Goal: Transaction & Acquisition: Obtain resource

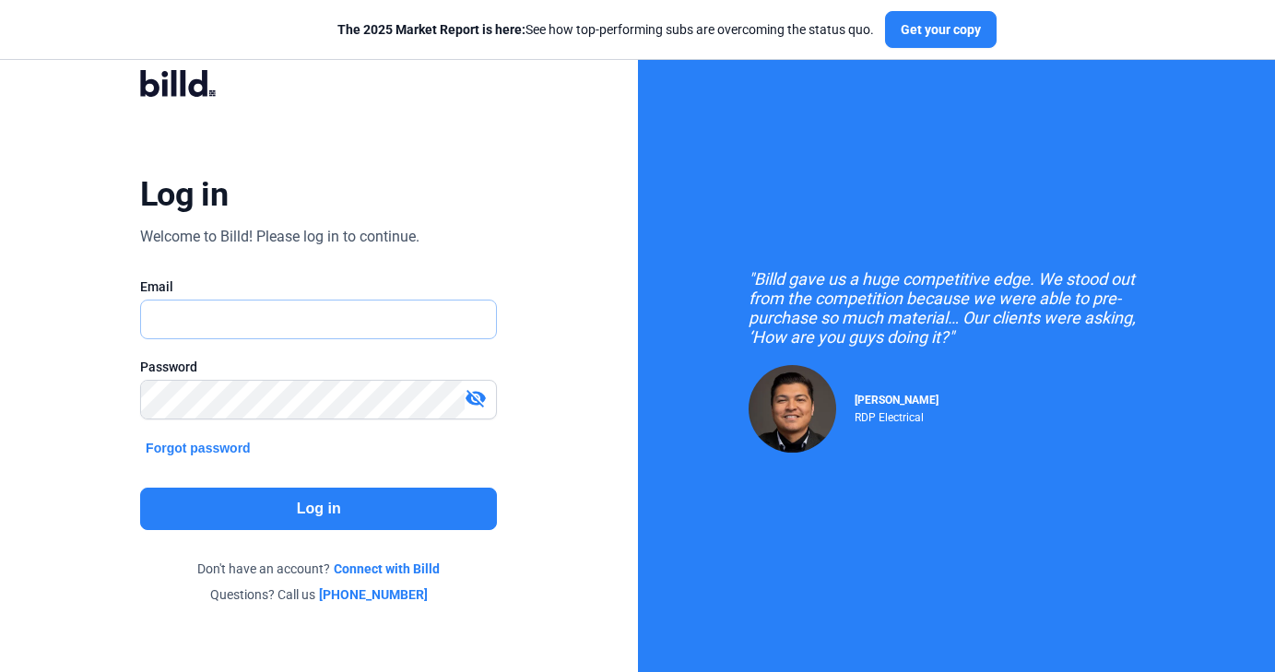
click at [387, 315] on input "text" at bounding box center [318, 319] width 355 height 38
type input "[DOMAIN_NAME][EMAIL_ADDRESS][DOMAIN_NAME]"
click at [249, 510] on button "Log in" at bounding box center [318, 509] width 357 height 42
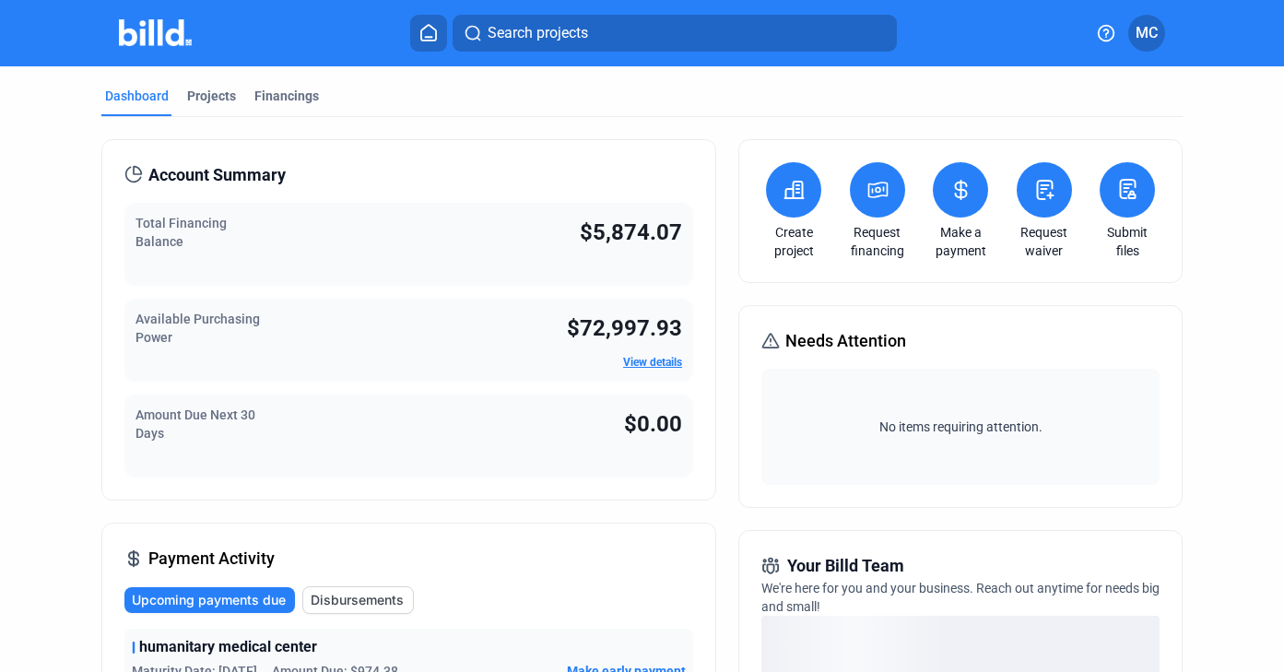
click at [258, 264] on div "Total Financing Balance" at bounding box center [218, 244] width 166 height 61
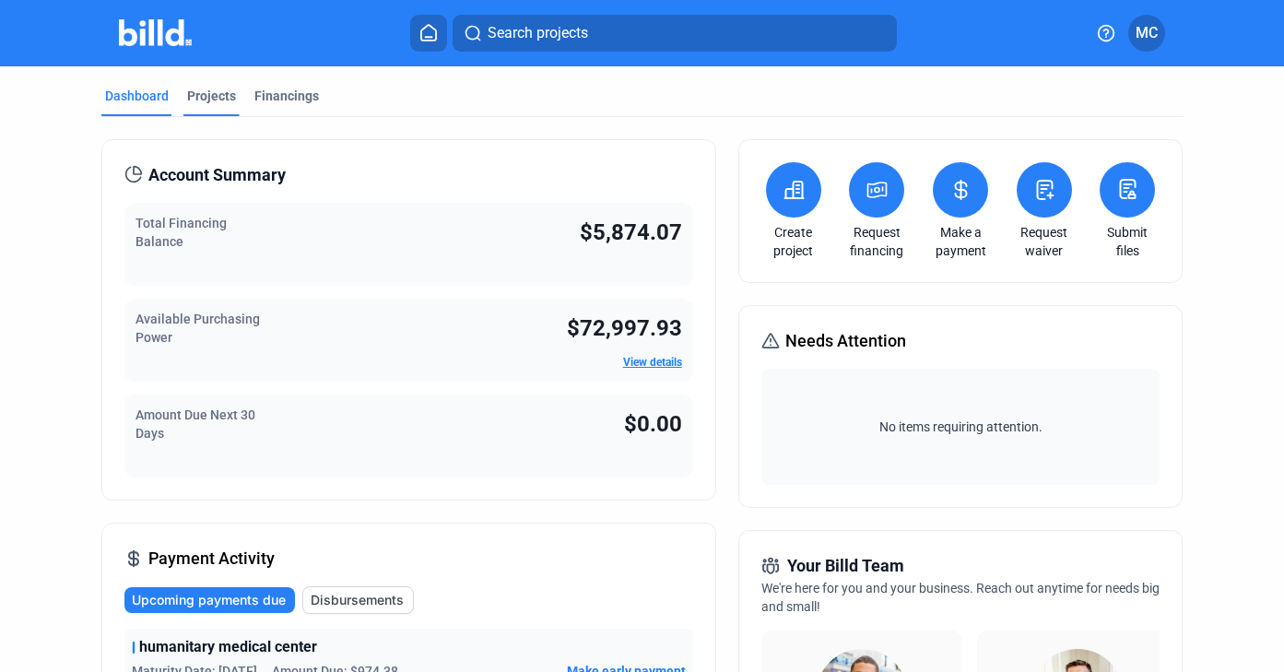
click at [211, 98] on div "Projects" at bounding box center [211, 96] width 49 height 18
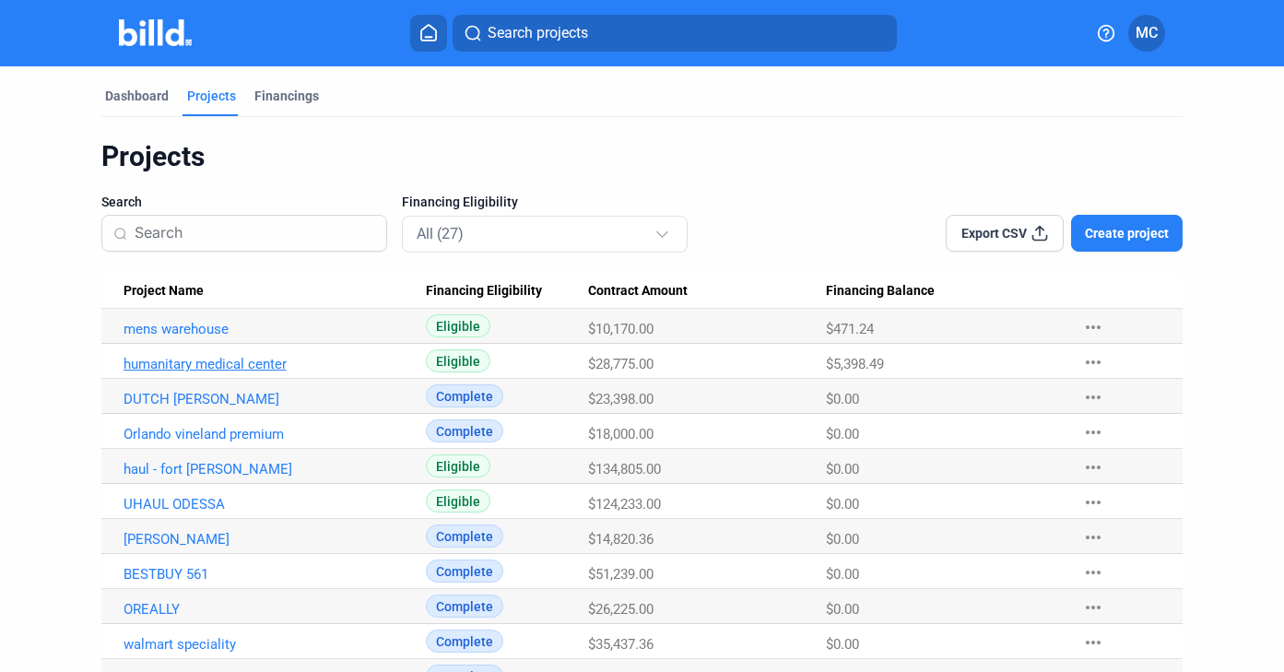
click at [192, 370] on link "humanitary medical center" at bounding box center [267, 364] width 287 height 17
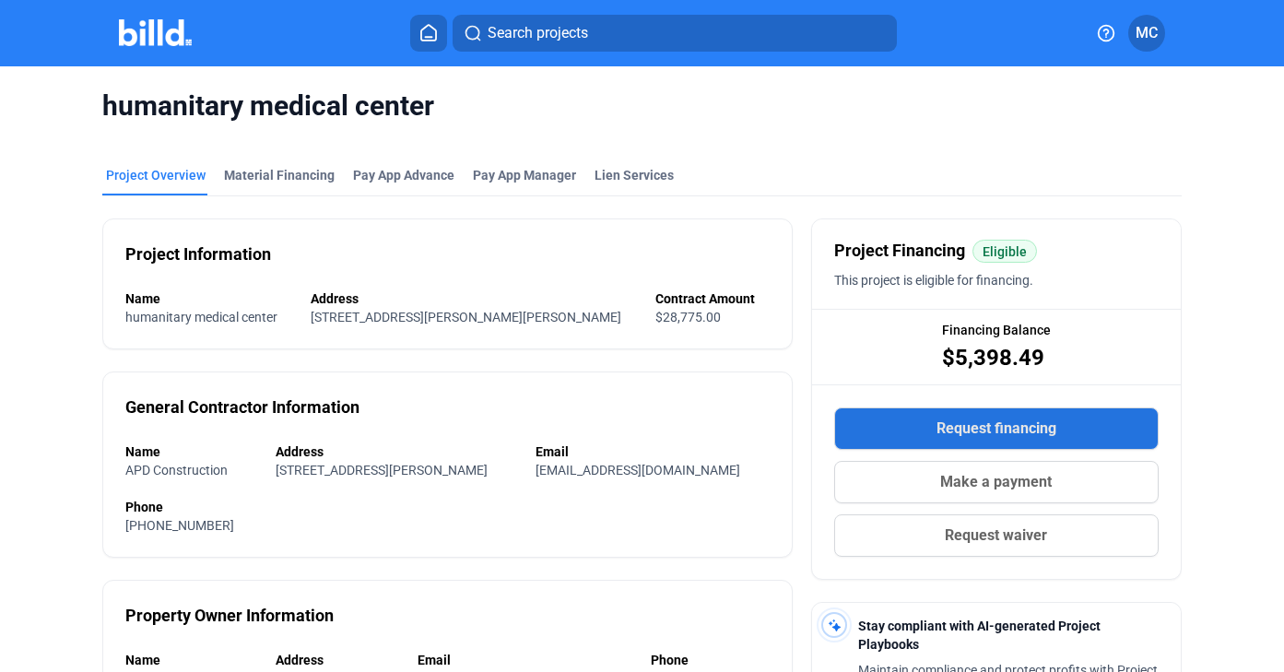
click at [892, 428] on button "Request financing" at bounding box center [996, 428] width 324 height 42
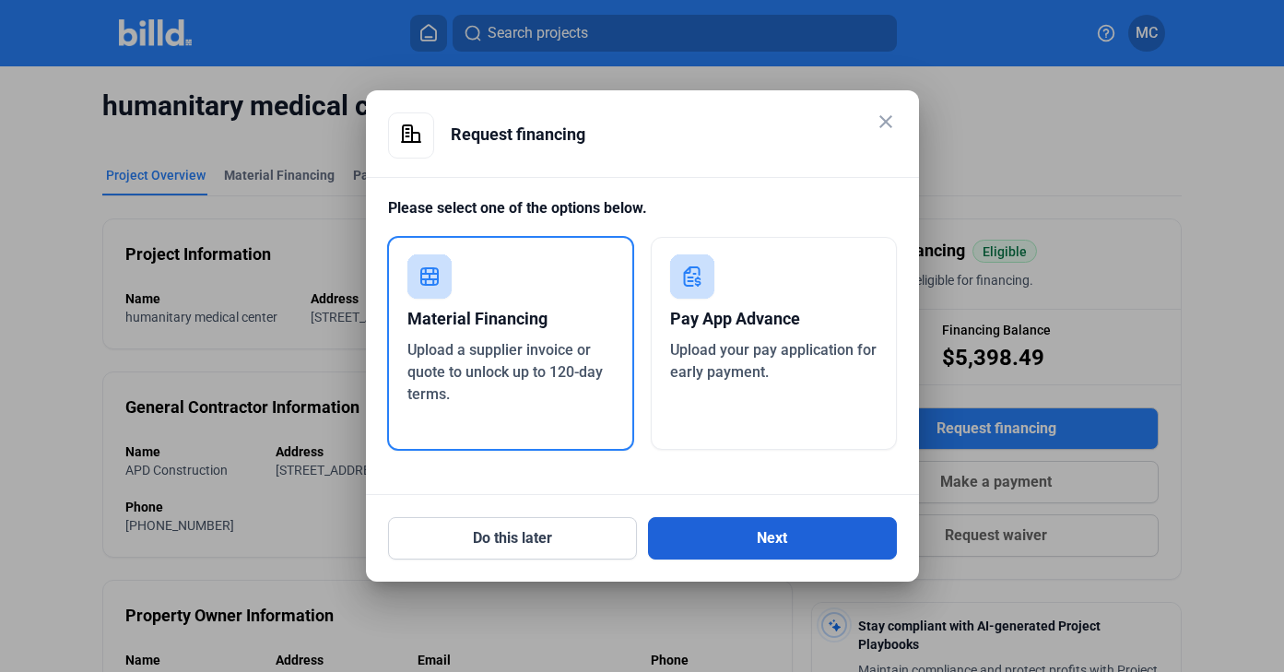
click at [788, 545] on button "Next" at bounding box center [772, 538] width 249 height 42
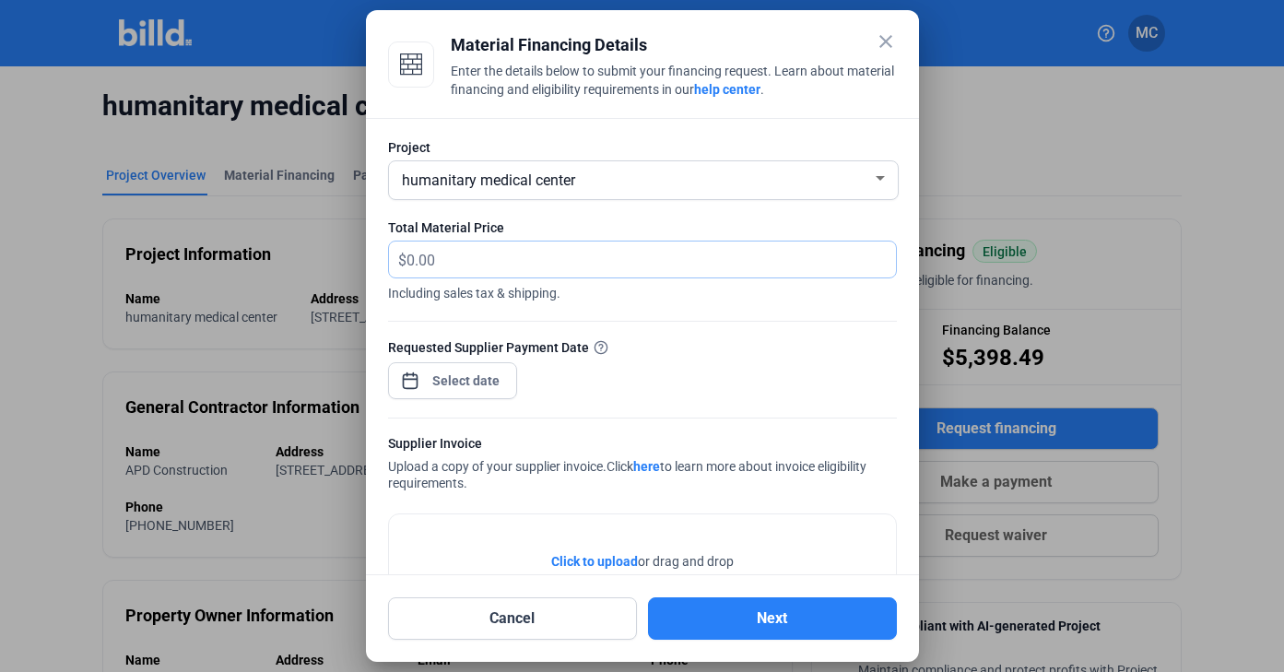
click at [675, 258] on input "text" at bounding box center [640, 259] width 468 height 36
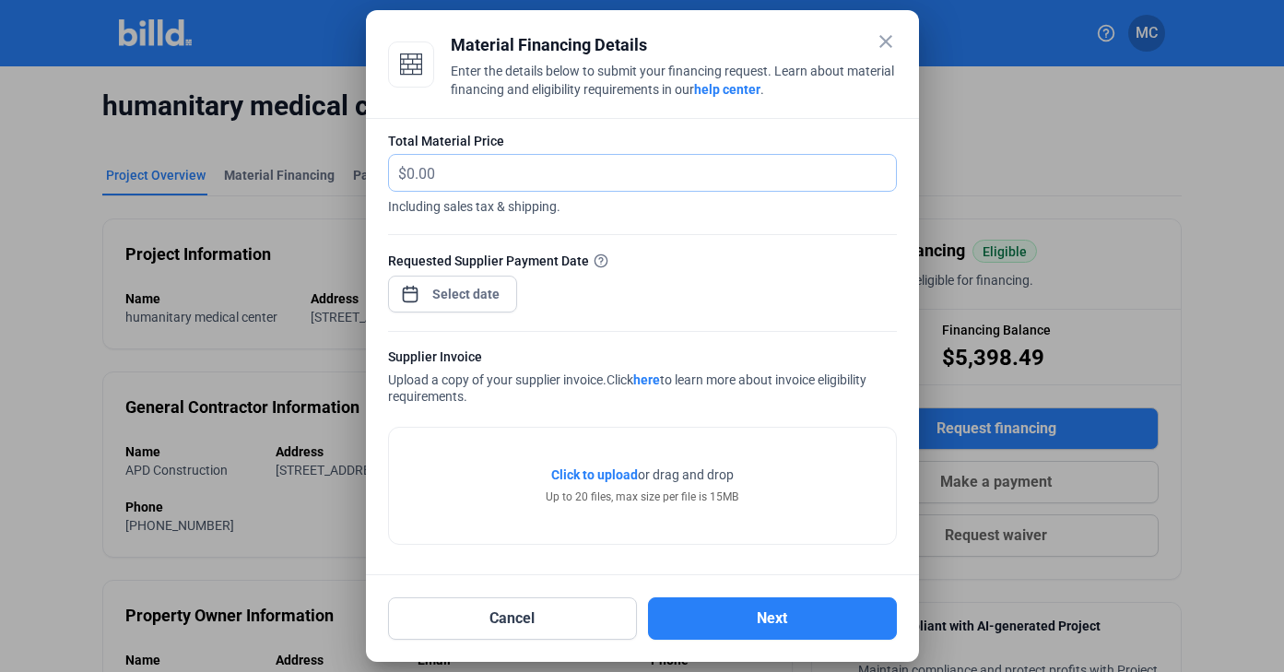
scroll to position [87, 0]
click at [589, 478] on span "Click to upload" at bounding box center [594, 474] width 87 height 15
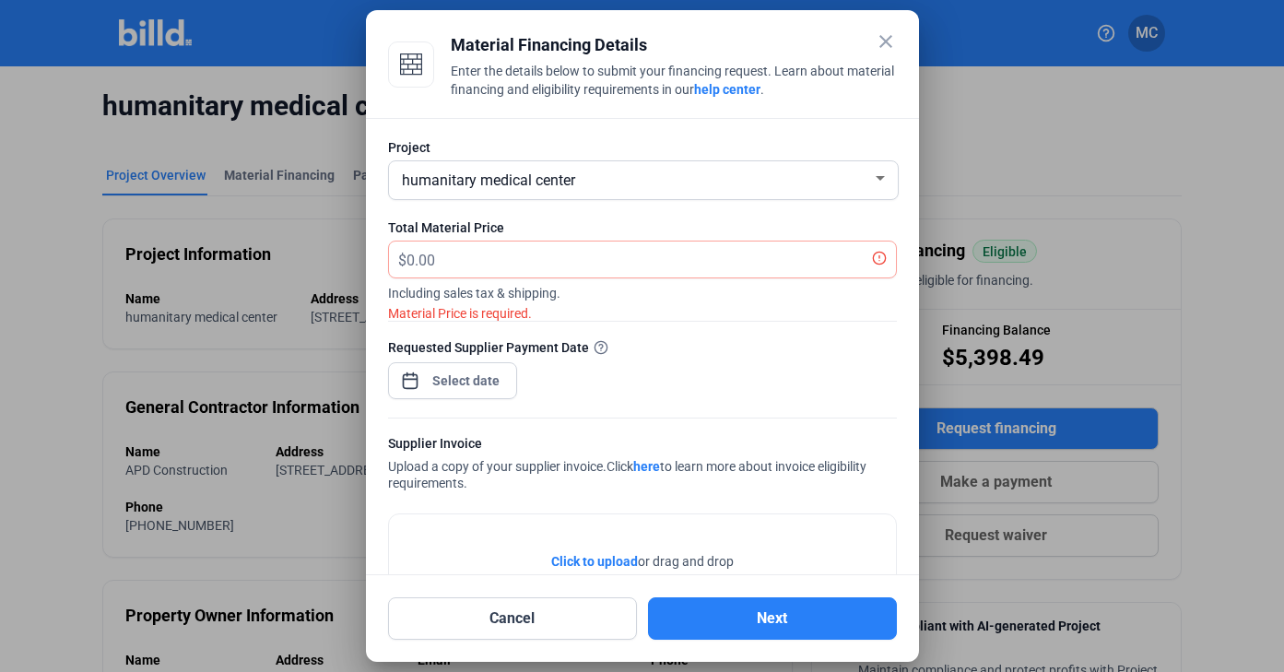
scroll to position [0, 0]
click at [545, 263] on input "text" at bounding box center [640, 259] width 468 height 36
type input "1,531.89"
click at [459, 385] on div "close Material Financing Details Enter the details below to submit your financi…" at bounding box center [642, 336] width 1284 height 672
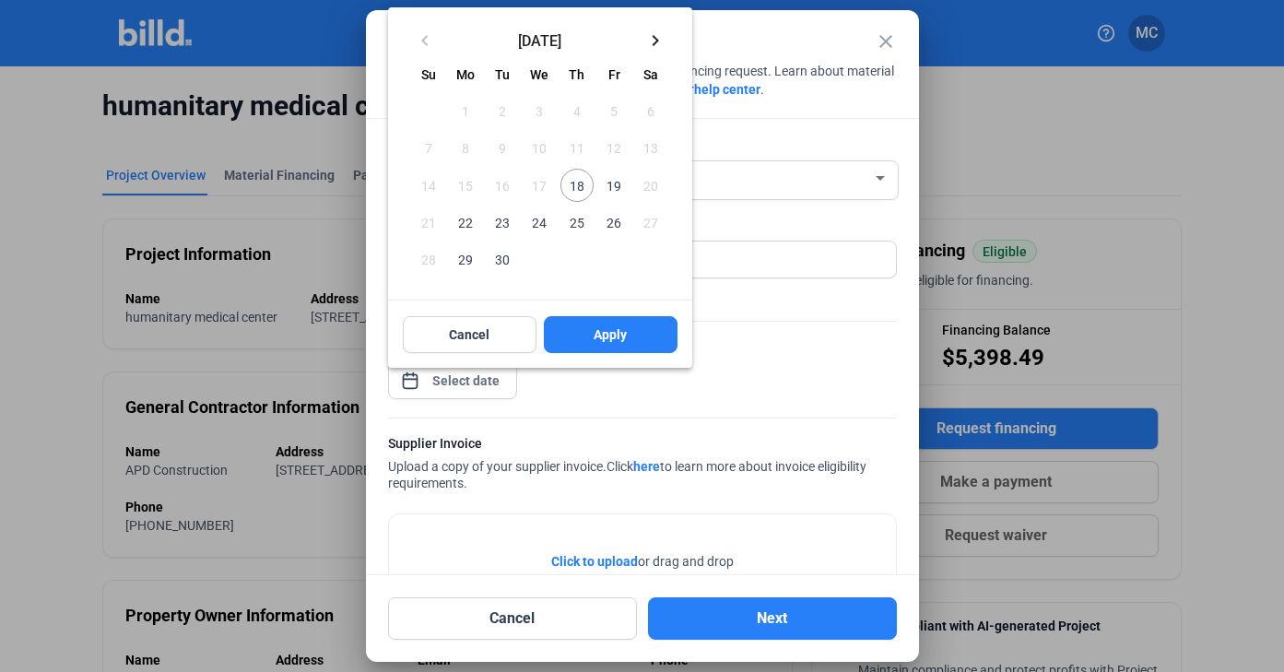
click at [583, 187] on span "18" at bounding box center [576, 185] width 33 height 33
click at [618, 327] on span "Apply" at bounding box center [610, 334] width 33 height 18
type input "[DATE]"
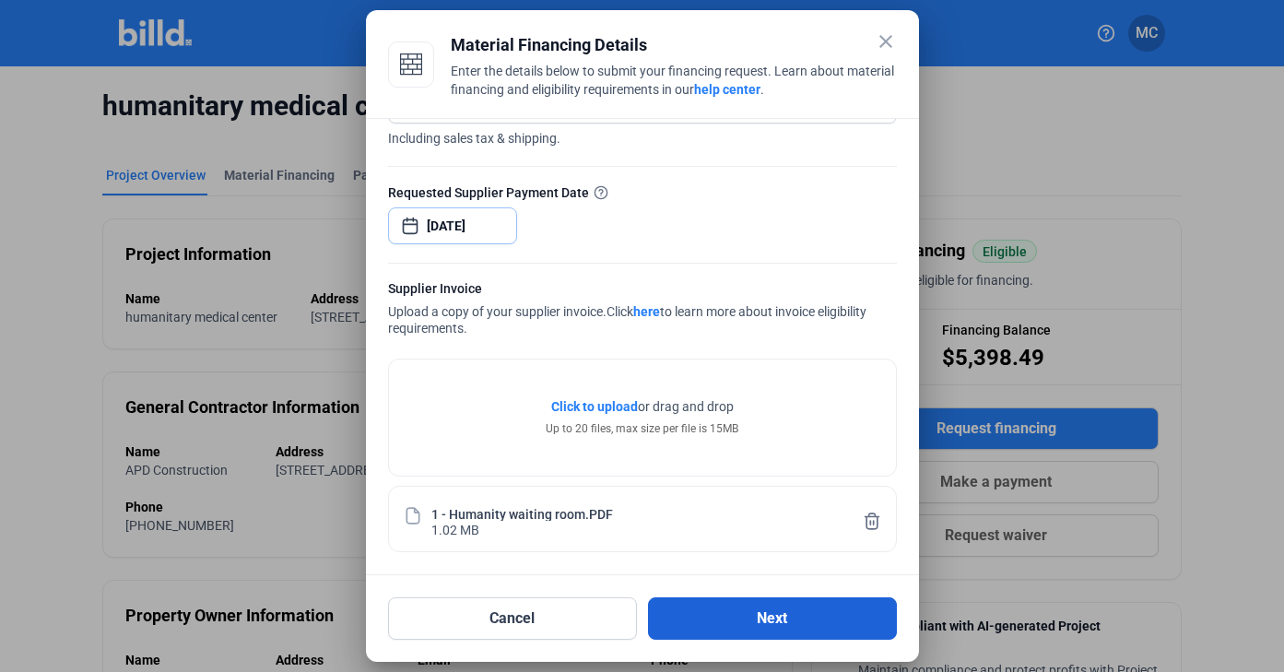
scroll to position [155, 0]
click at [701, 610] on button "Next" at bounding box center [772, 618] width 249 height 42
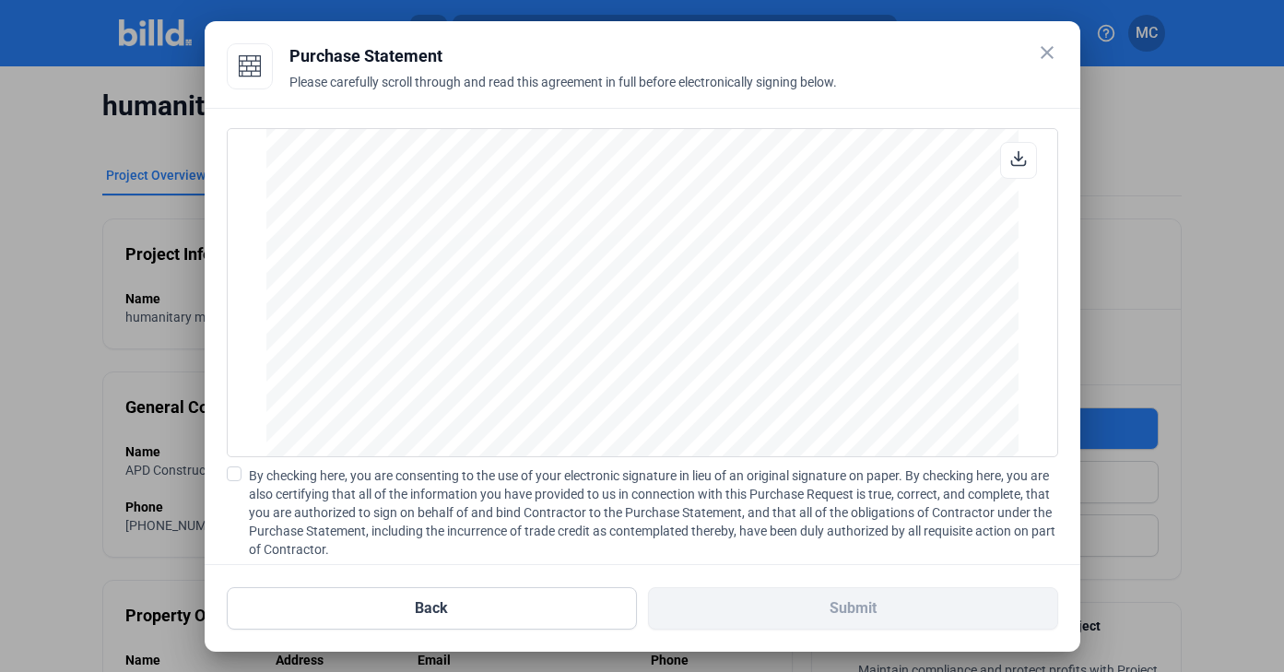
scroll to position [1151, 0]
click at [241, 477] on span at bounding box center [234, 473] width 15 height 15
click at [0, 0] on input "By checking here, you are consenting to the use of your electronic signature in…" at bounding box center [0, 0] width 0 height 0
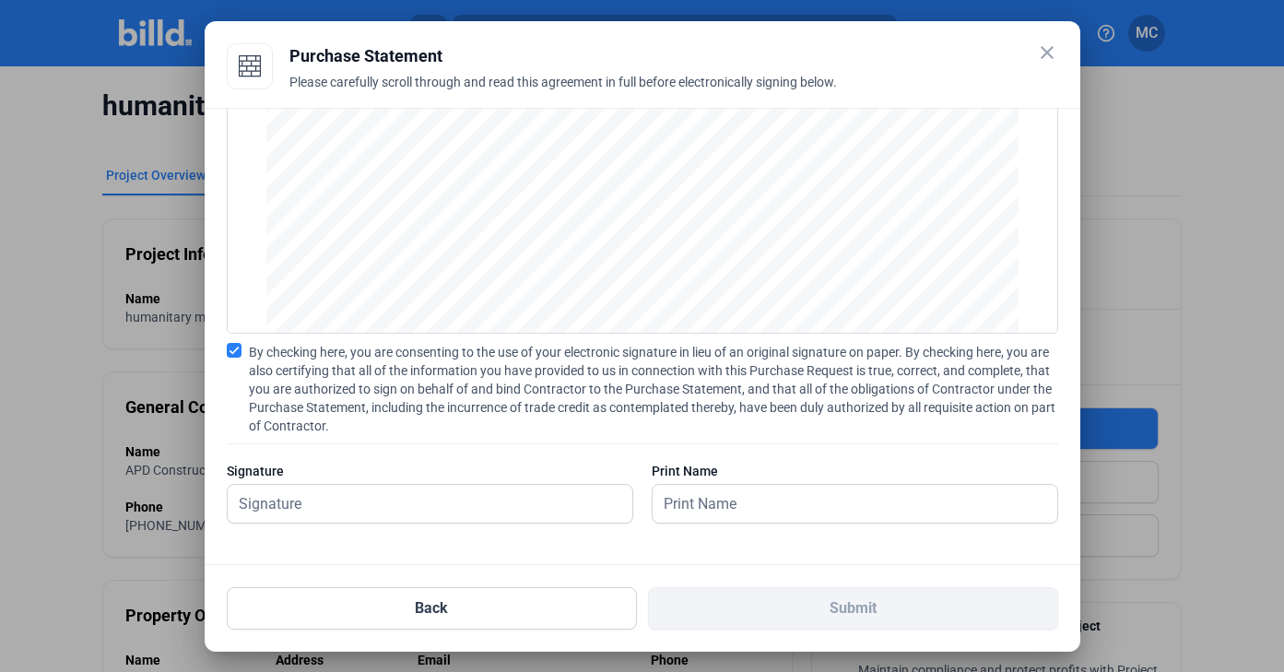
scroll to position [124, 0]
click at [482, 493] on input "text" at bounding box center [420, 504] width 384 height 38
type input "[PERSON_NAME]"
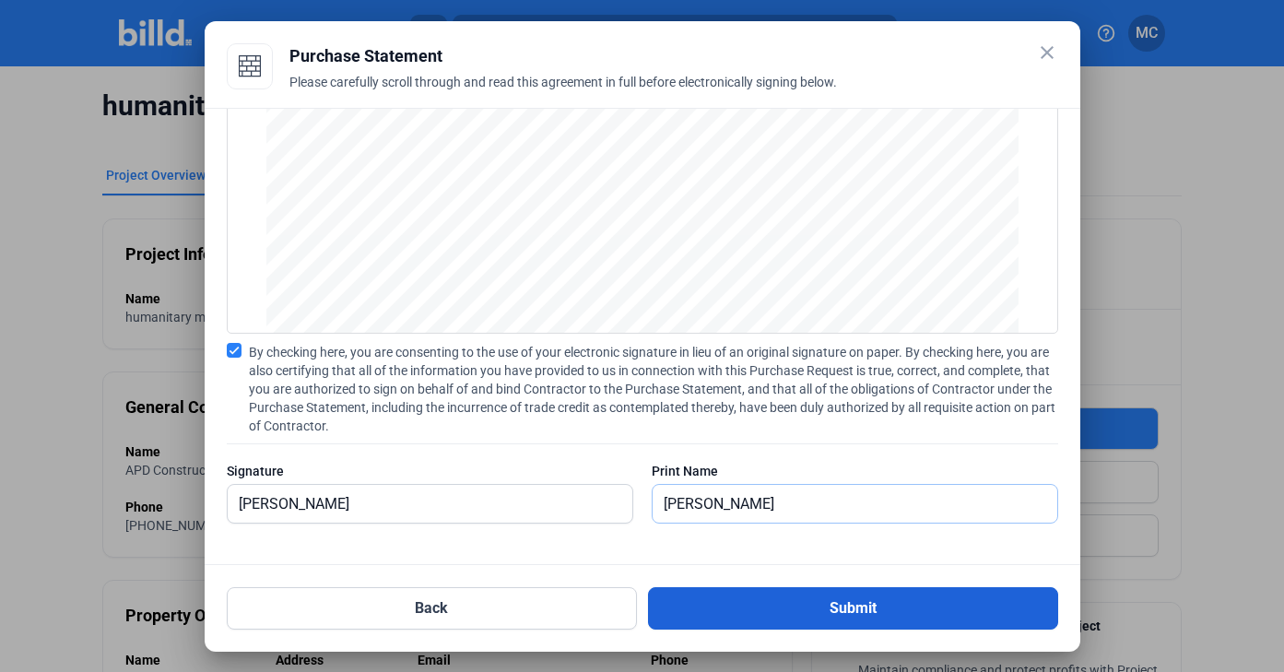
type input "[PERSON_NAME]"
click at [689, 606] on button "Submit" at bounding box center [853, 608] width 410 height 42
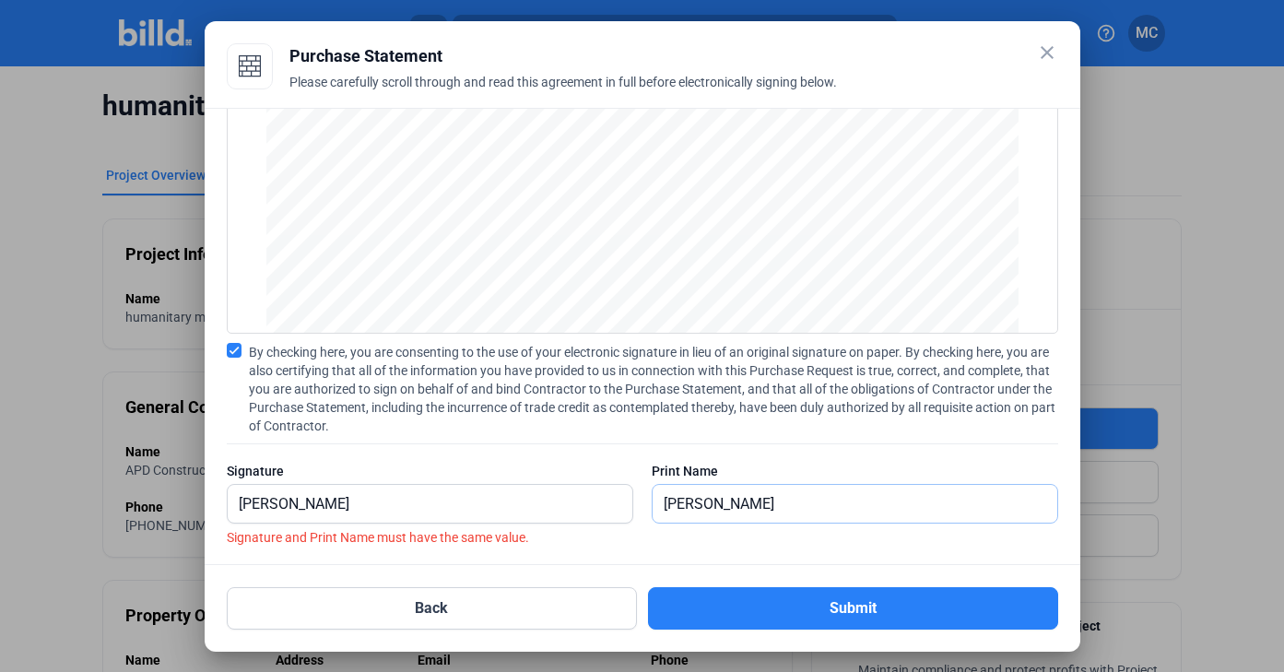
click at [660, 506] on input "[PERSON_NAME]" at bounding box center [845, 504] width 384 height 38
click at [240, 503] on input "[PERSON_NAME]" at bounding box center [430, 504] width 405 height 38
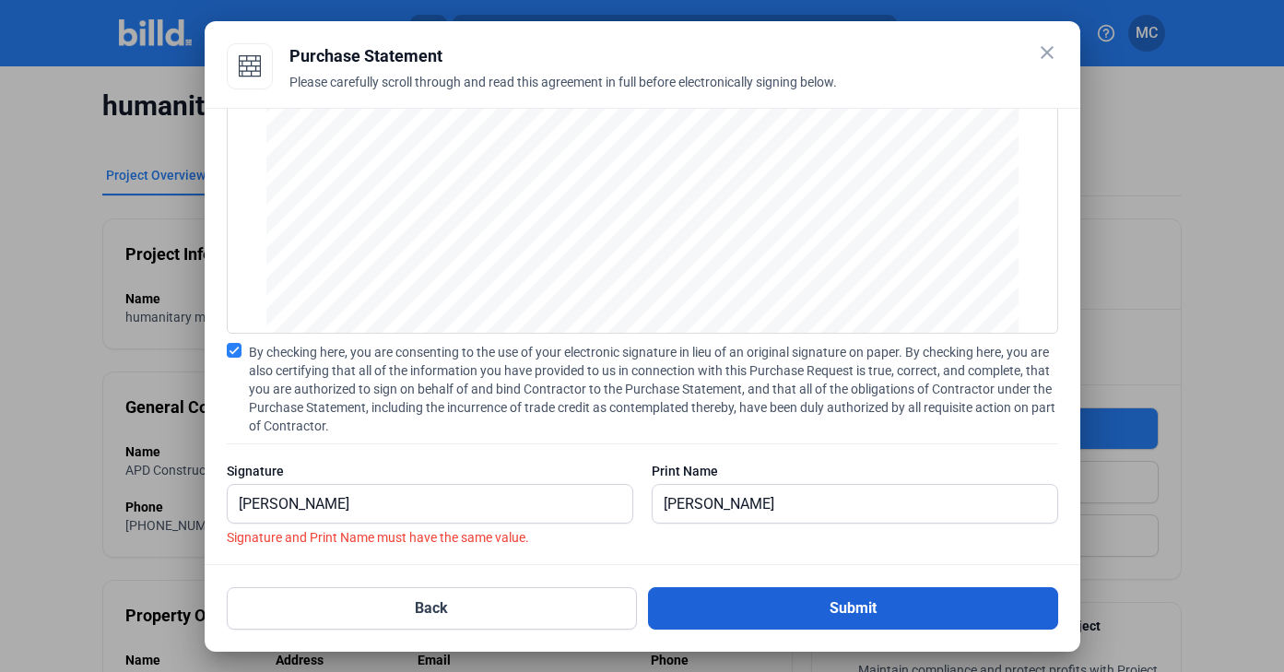
click at [671, 597] on button "Submit" at bounding box center [853, 608] width 410 height 42
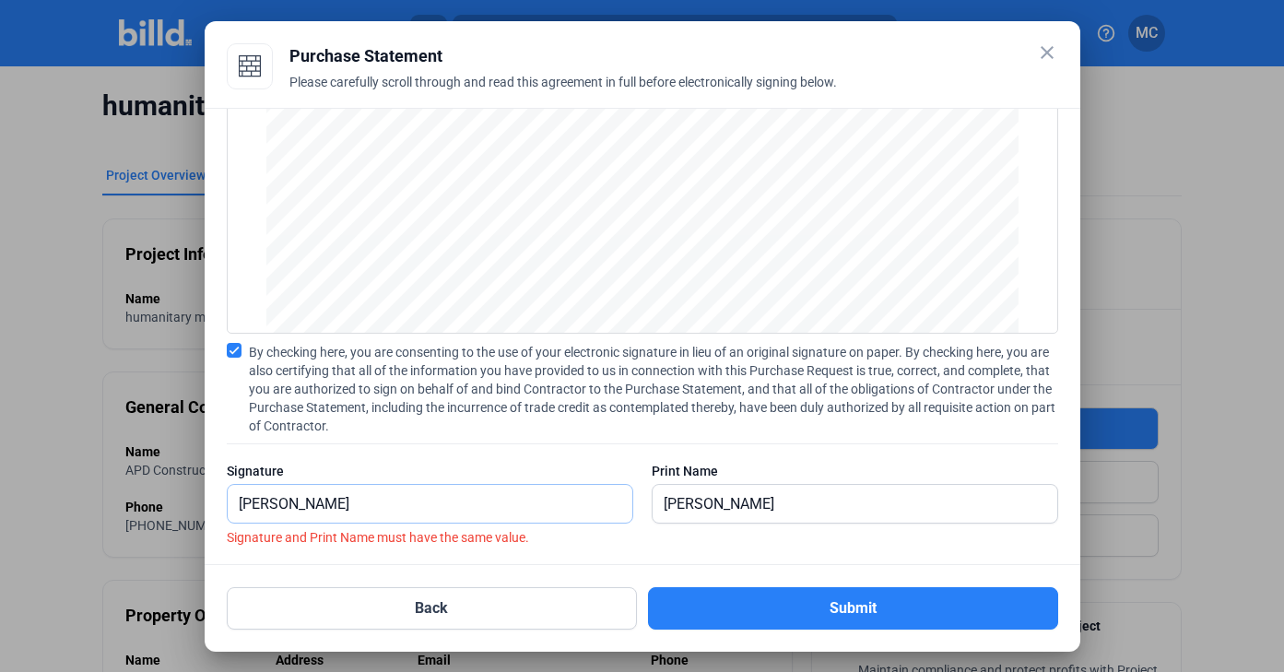
drag, startPoint x: 419, startPoint y: 506, endPoint x: 93, endPoint y: 482, distance: 327.2
click at [97, 482] on div "close Purchase Statement Please carefully scroll through and read this agreemen…" at bounding box center [642, 336] width 1284 height 672
type input "[PERSON_NAME]"
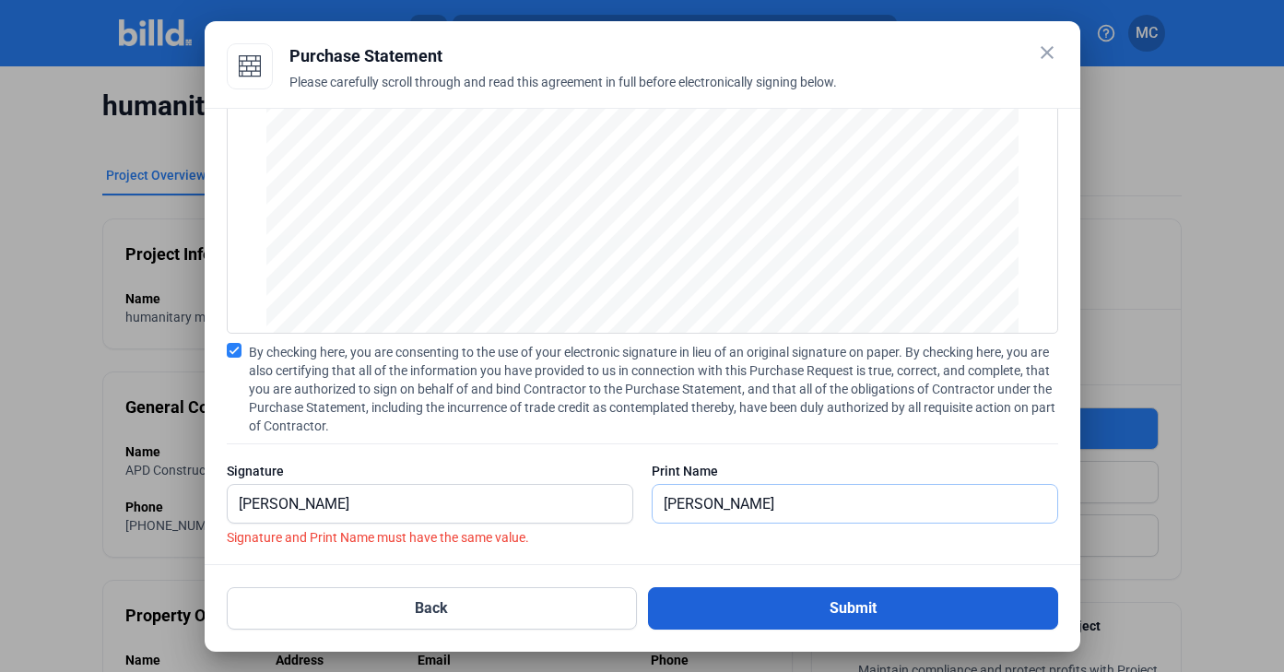
type input "[PERSON_NAME]"
click at [689, 612] on button "Submit" at bounding box center [853, 608] width 410 height 42
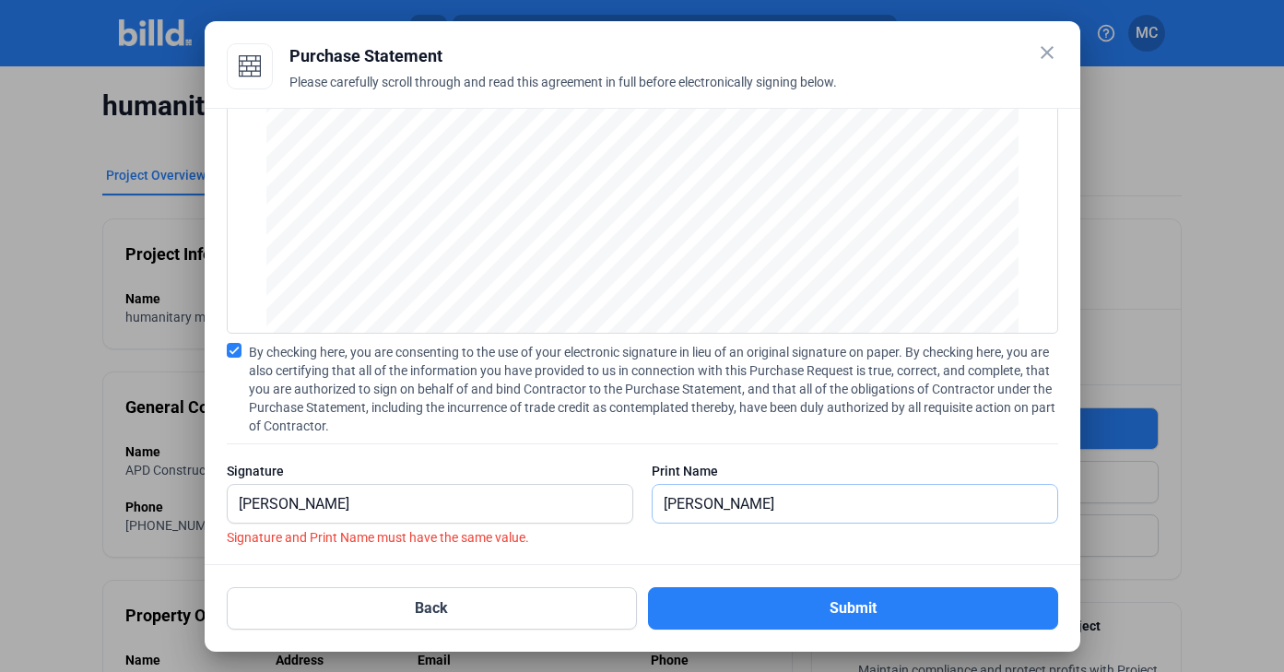
drag, startPoint x: 659, startPoint y: 503, endPoint x: 843, endPoint y: 503, distance: 184.3
click at [843, 503] on input "[PERSON_NAME]" at bounding box center [855, 504] width 405 height 38
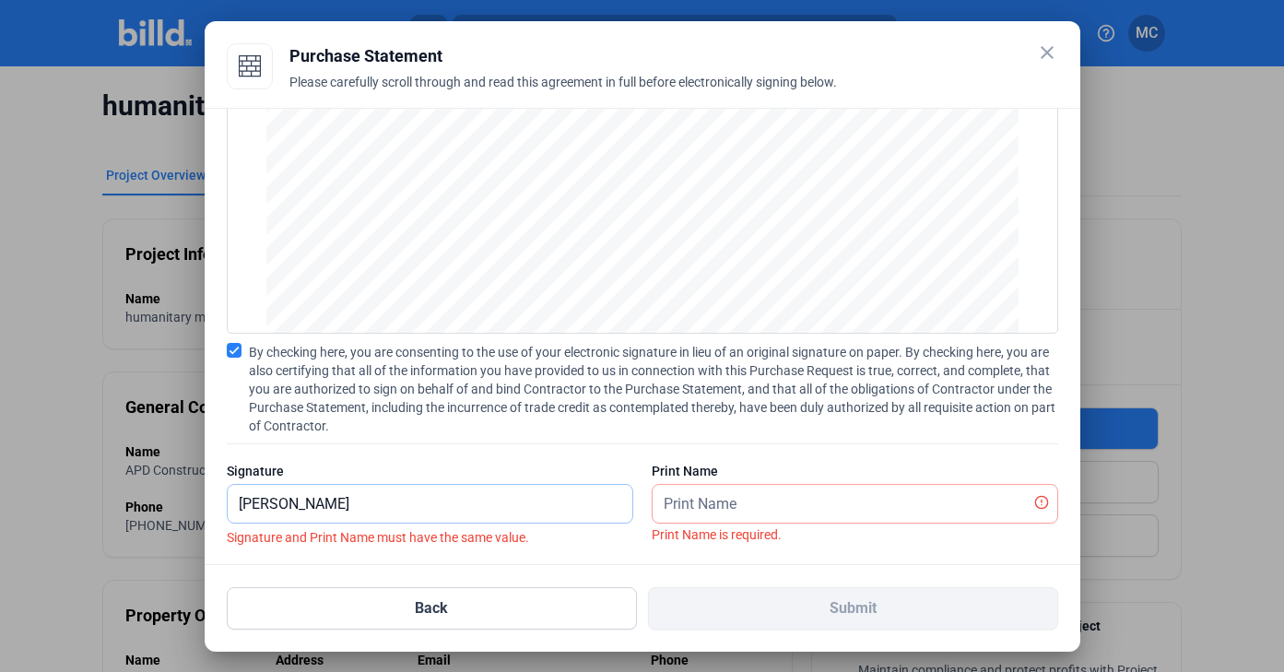
drag, startPoint x: 334, startPoint y: 509, endPoint x: 147, endPoint y: 500, distance: 187.3
click at [148, 501] on div "close Purchase Statement Please carefully scroll through and read this agreemen…" at bounding box center [642, 336] width 1284 height 672
click at [747, 498] on input "text" at bounding box center [845, 504] width 384 height 38
paste input "[PERSON_NAME]"
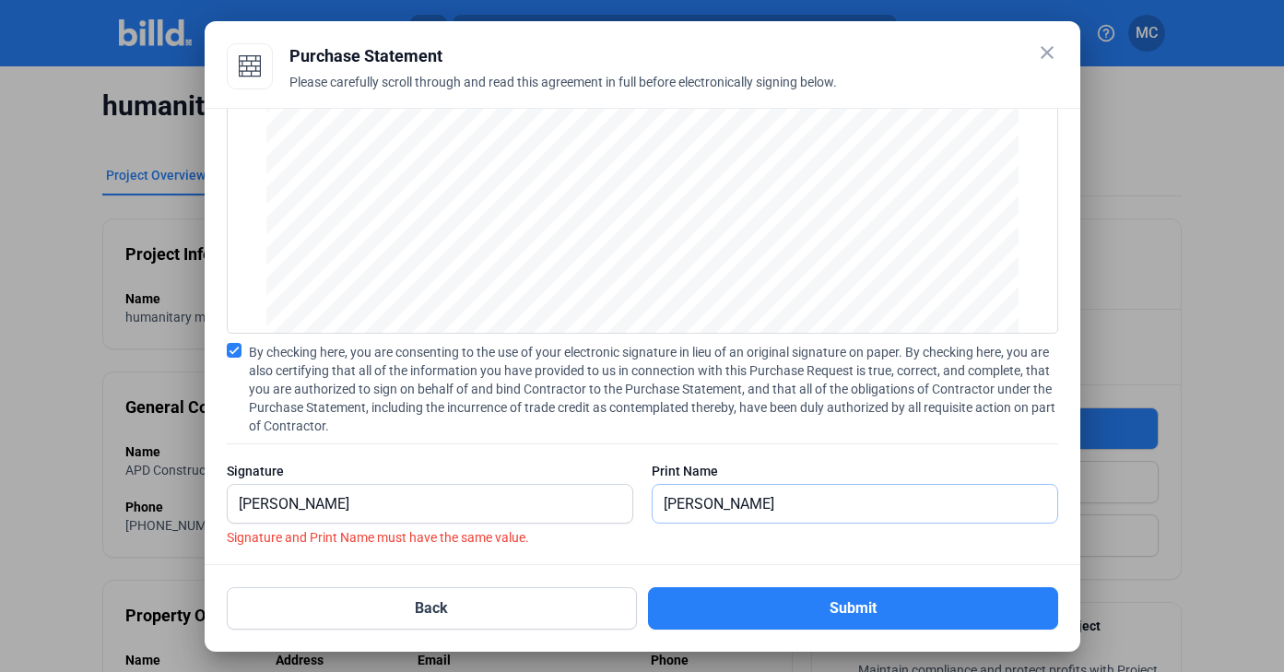
type input "[PERSON_NAME]"
click at [559, 509] on input "[PERSON_NAME]" at bounding box center [420, 504] width 384 height 38
click at [559, 509] on input "[PERSON_NAME]" at bounding box center [430, 504] width 405 height 38
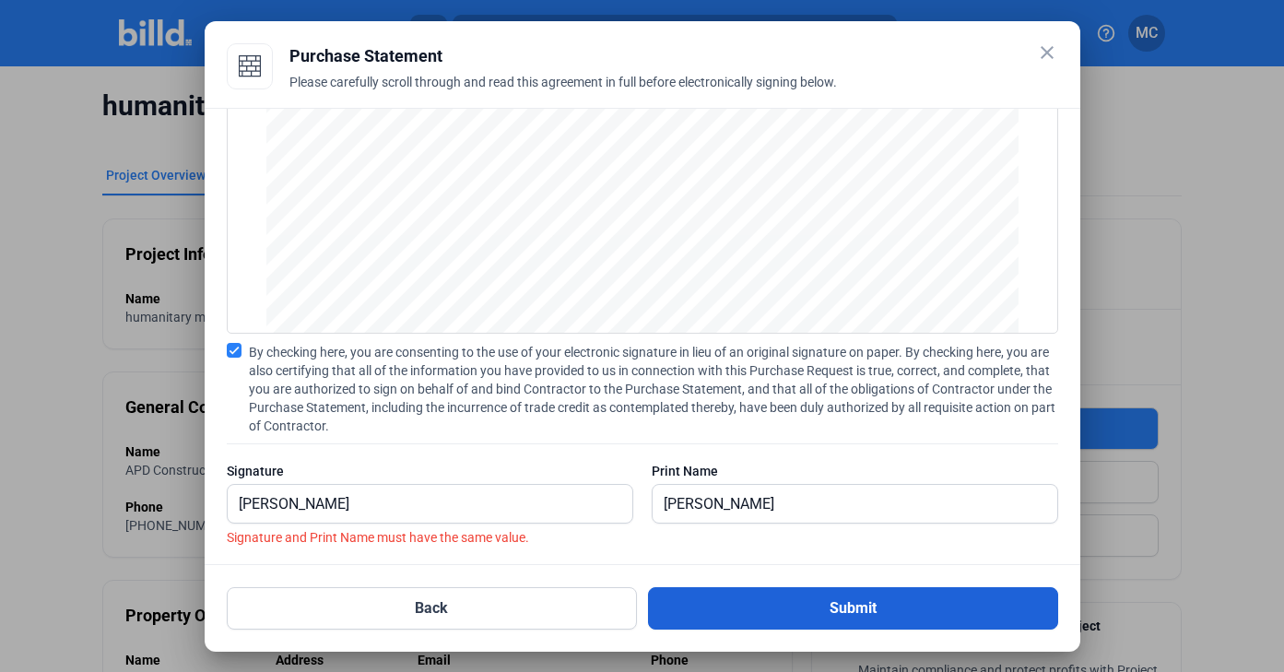
click at [795, 595] on button "Submit" at bounding box center [853, 608] width 410 height 42
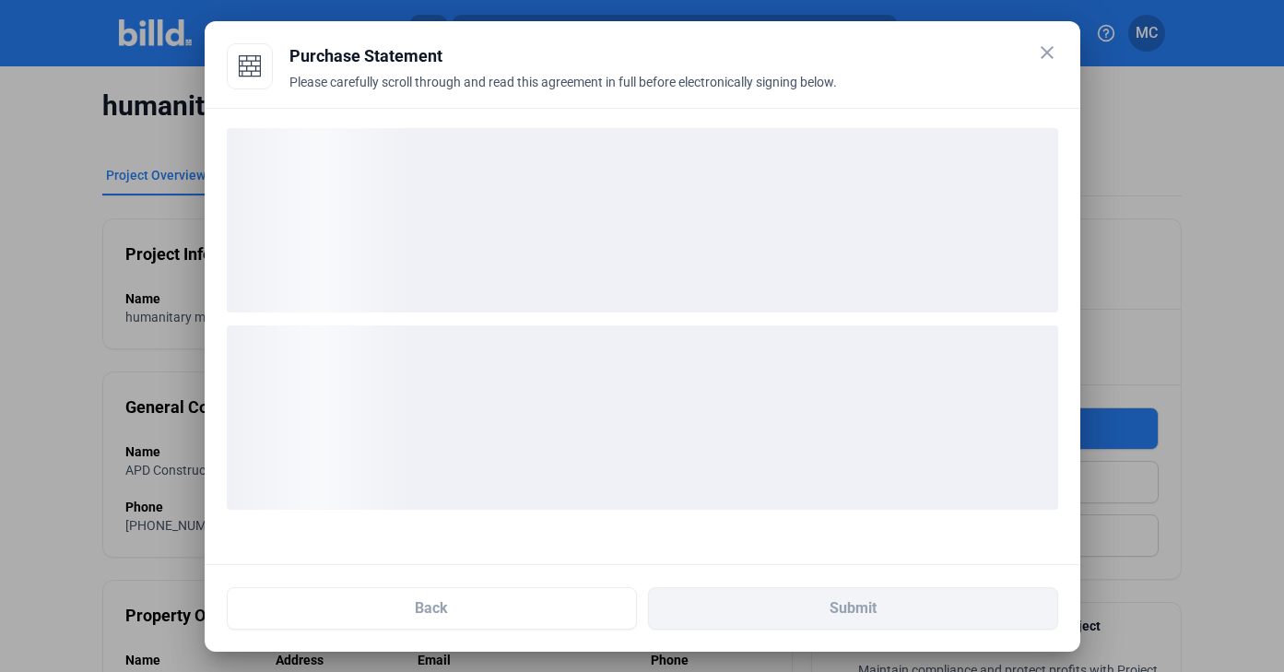
scroll to position [0, 0]
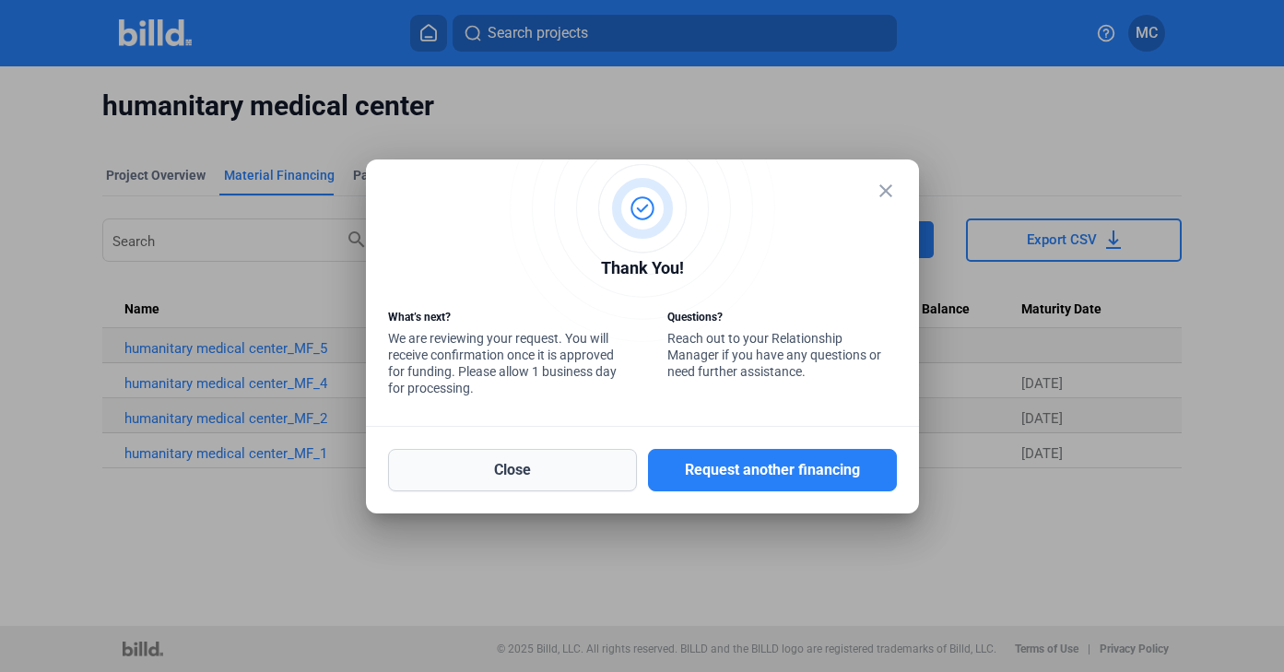
click at [597, 456] on button "Close" at bounding box center [512, 470] width 249 height 42
